Goal: Task Accomplishment & Management: Use online tool/utility

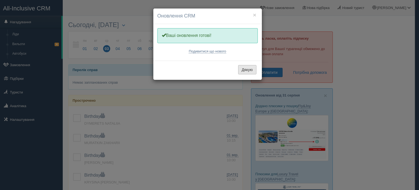
click at [250, 73] on button "Дякую" at bounding box center [247, 69] width 18 height 9
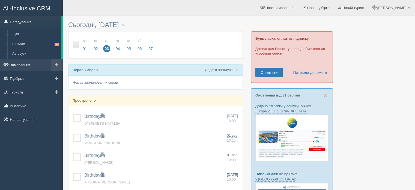
click at [26, 66] on link "Замовлення" at bounding box center [31, 65] width 63 height 12
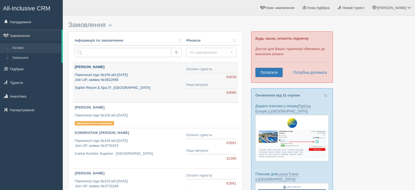
click at [139, 83] on div "Андрющенко Анна Пакетний тур №106 від 21.08.2025 Join UP, заявка №3822956 Saphi…" at bounding box center [128, 77] width 107 height 26
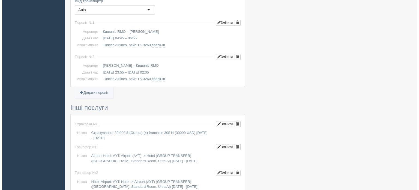
scroll to position [459, 0]
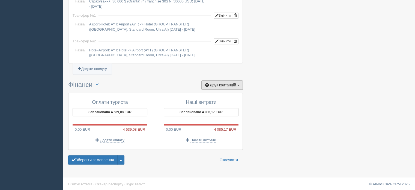
click at [222, 83] on span "Друк квитанцій" at bounding box center [223, 85] width 26 height 4
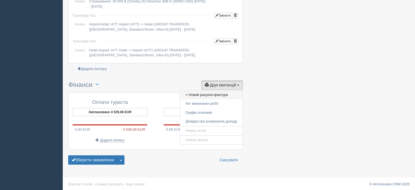
click at [214, 94] on link "+ Новий рахунок-фактура" at bounding box center [211, 94] width 62 height 9
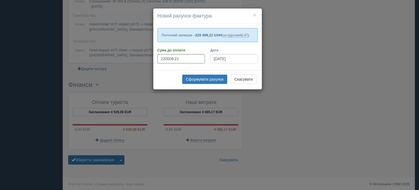
click at [304, 43] on div "× Новий рахунок-фактура Поточний залишок – 220 009,21 UAH ( за курсом 48.47 ) С…" at bounding box center [209, 95] width 419 height 190
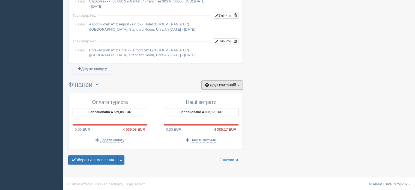
click at [217, 84] on span "Друк квитанцій" at bounding box center [223, 85] width 26 height 4
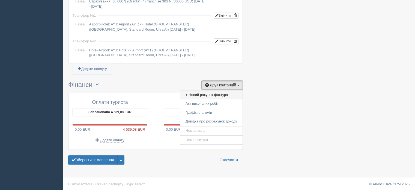
click at [209, 93] on link "+ Новий рахунок-фактура" at bounding box center [211, 94] width 62 height 9
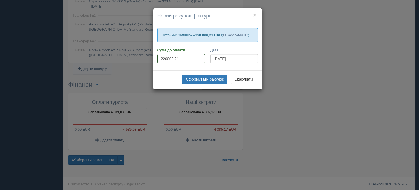
drag, startPoint x: 189, startPoint y: 55, endPoint x: 143, endPoint y: 52, distance: 46.2
click at [143, 52] on div "× Новий рахунок-фактура Поточний залишок – 220 009,21 UAH ( за курсом 48.47 ) С…" at bounding box center [209, 95] width 419 height 190
type input "44935"
click at [210, 77] on button "Сформувати рахунок" at bounding box center [204, 78] width 45 height 9
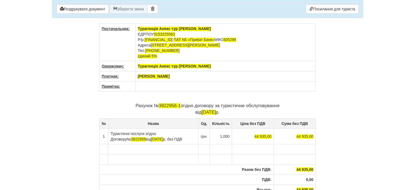
click at [201, 79] on th "[PERSON_NAME]" at bounding box center [225, 76] width 180 height 10
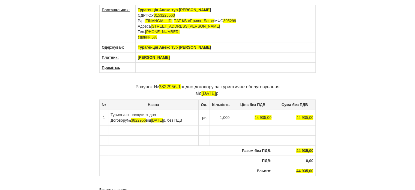
scroll to position [27, 0]
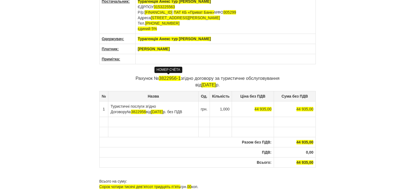
click at [179, 77] on span "3822956-1" at bounding box center [170, 78] width 22 height 5
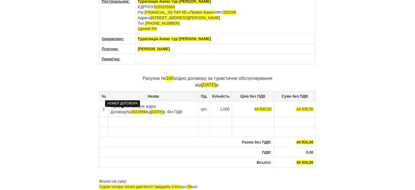
click at [131, 109] on span "3822956" at bounding box center [138, 111] width 15 height 4
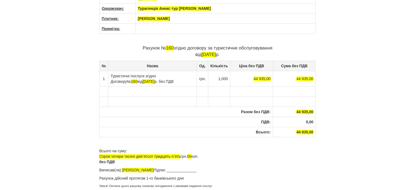
scroll to position [0, 0]
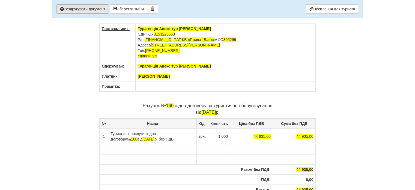
click at [81, 8] on button "Роздрукувати документ" at bounding box center [82, 8] width 52 height 9
click at [142, 137] on span "[DATE]" at bounding box center [148, 139] width 12 height 4
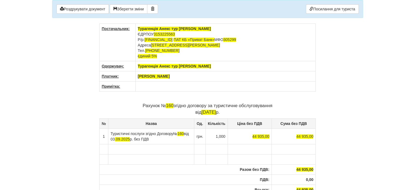
click at [407, 144] on body "× Деякі поля не заповнено Ми підсвітили порожні поля червоним кольором. Ви може…" at bounding box center [207, 95] width 415 height 190
click at [95, 10] on button "Роздрукувати документ" at bounding box center [82, 8] width 52 height 9
